Goal: Transaction & Acquisition: Subscribe to service/newsletter

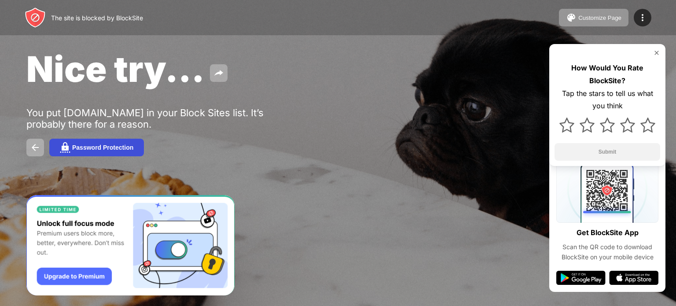
click at [91, 142] on button "Password Protection" at bounding box center [96, 148] width 95 height 18
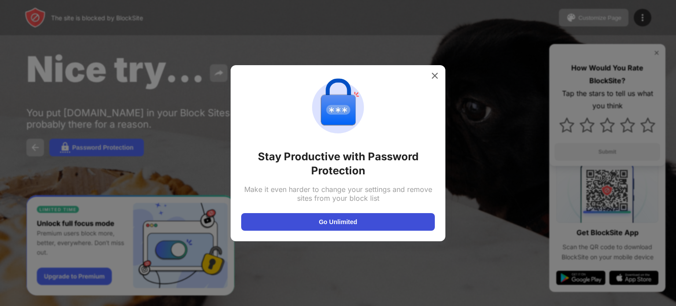
click at [333, 223] on button "Go Unlimited" at bounding box center [338, 222] width 194 height 18
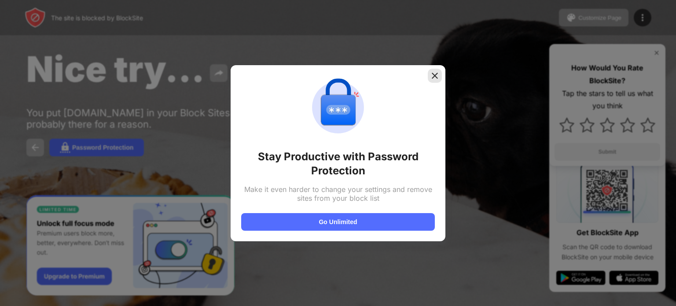
click at [434, 70] on div at bounding box center [435, 76] width 14 height 14
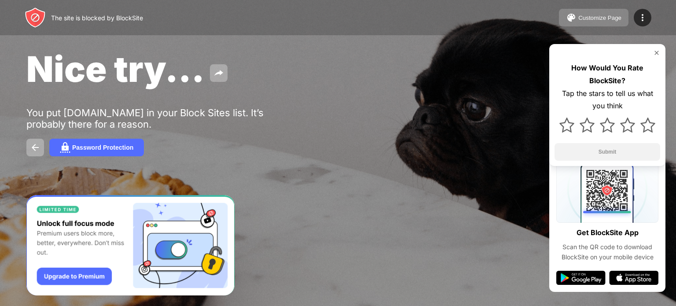
click at [601, 21] on div "Customize Page" at bounding box center [600, 18] width 43 height 7
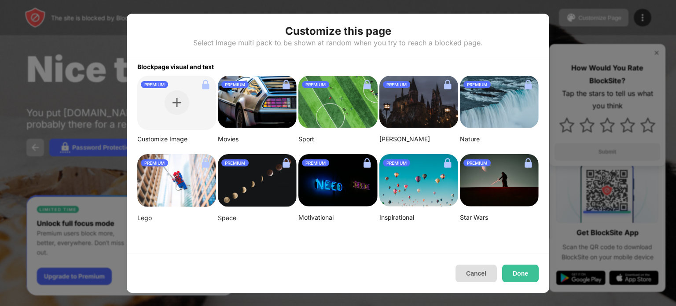
click at [470, 281] on button "Cancel" at bounding box center [476, 274] width 41 height 18
